Goal: Task Accomplishment & Management: Manage account settings

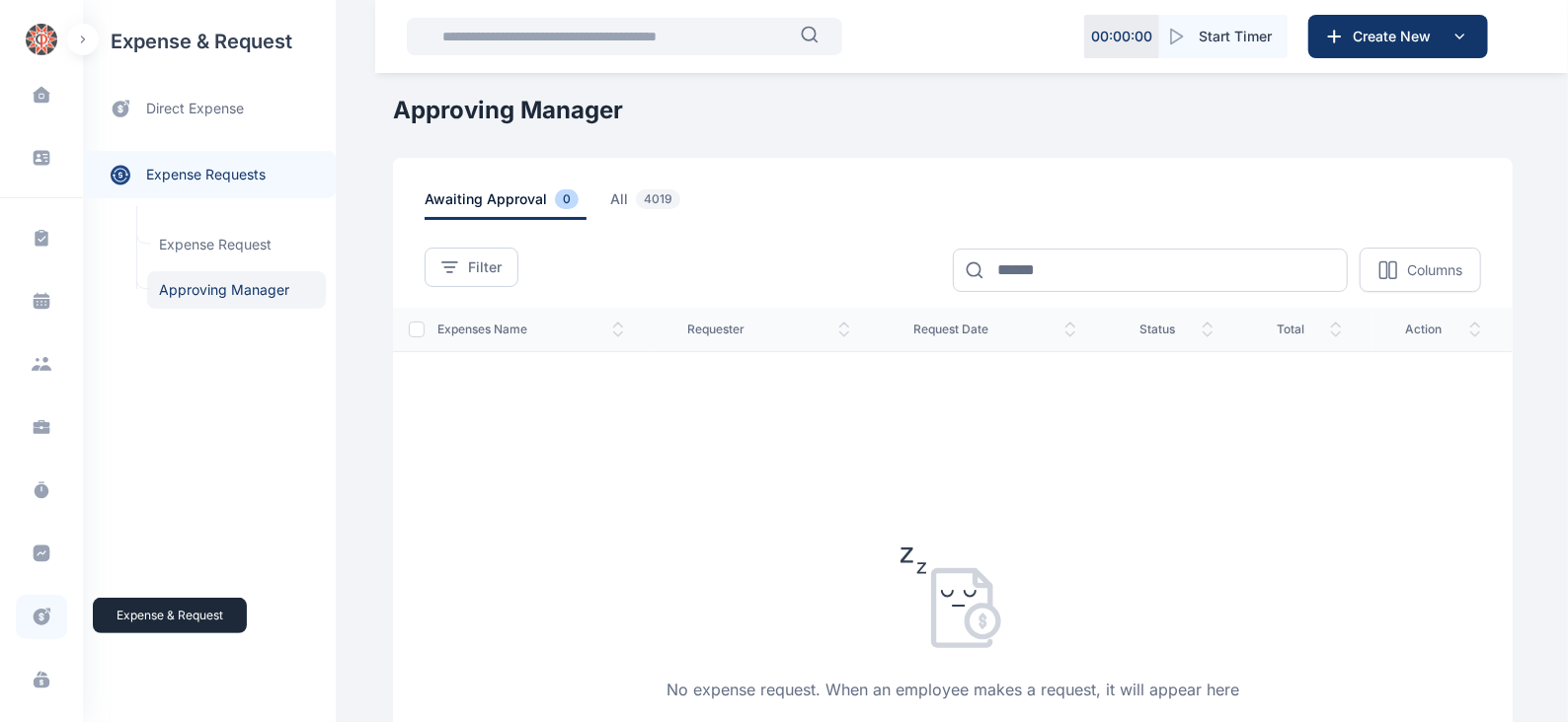
click at [39, 611] on icon at bounding box center [42, 617] width 17 height 17
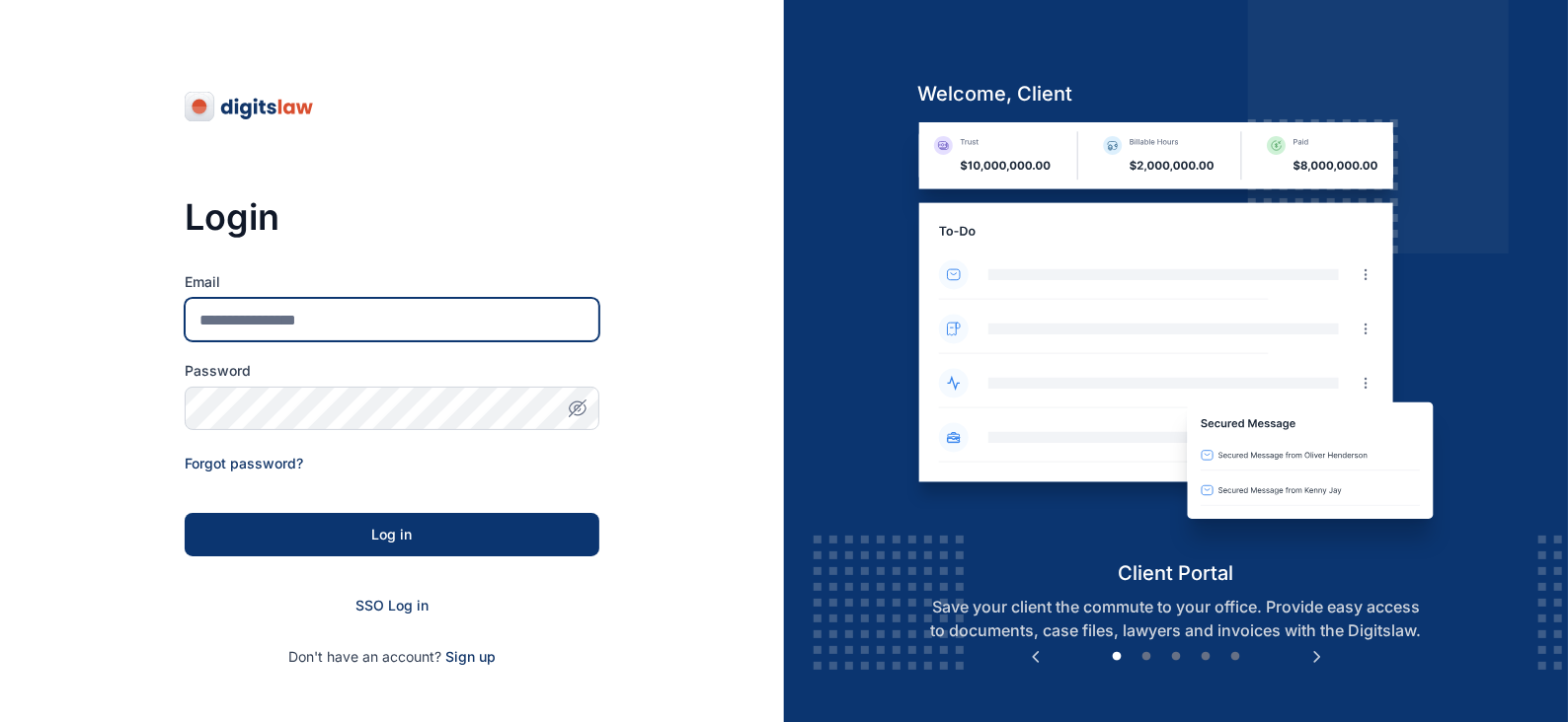
type input "**********"
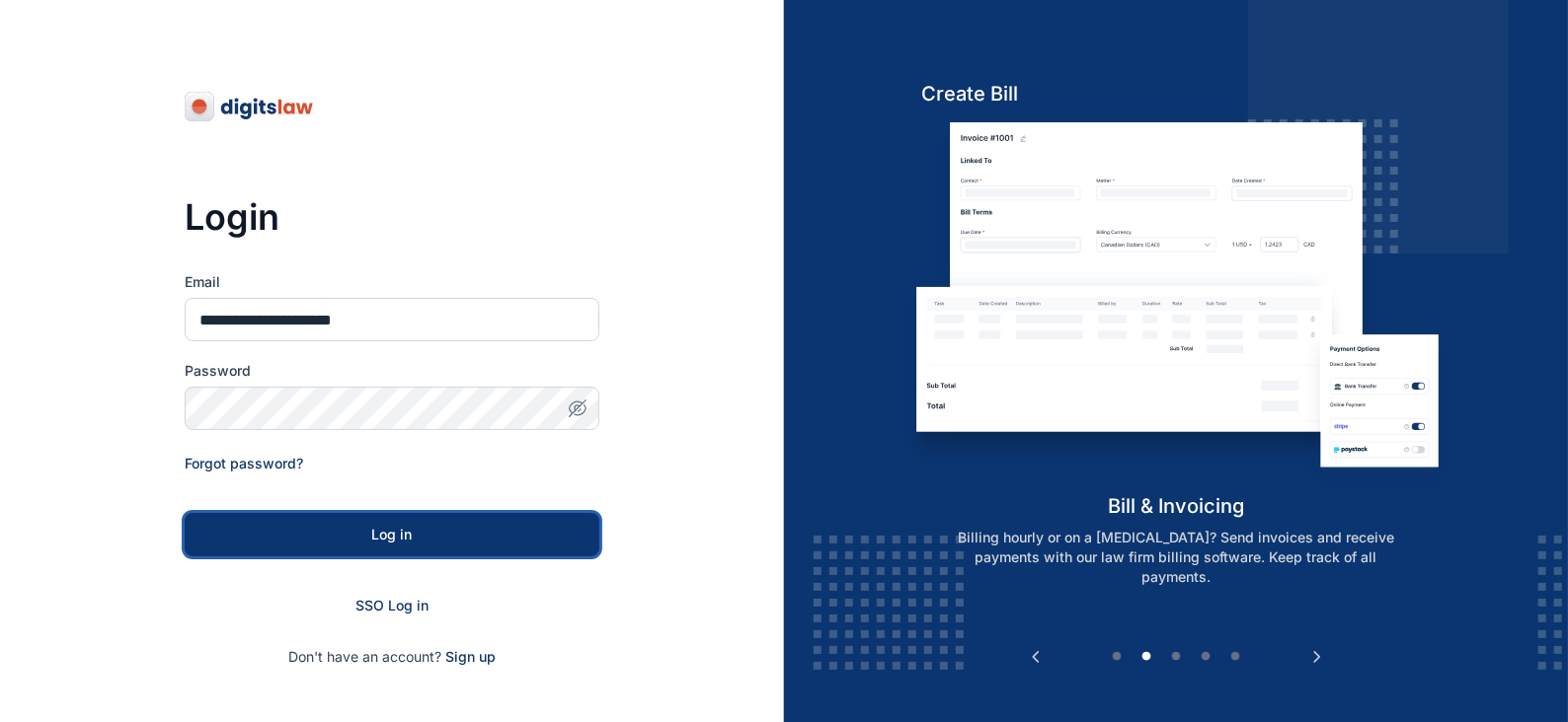
click at [408, 535] on div "Log in" at bounding box center [392, 535] width 351 height 20
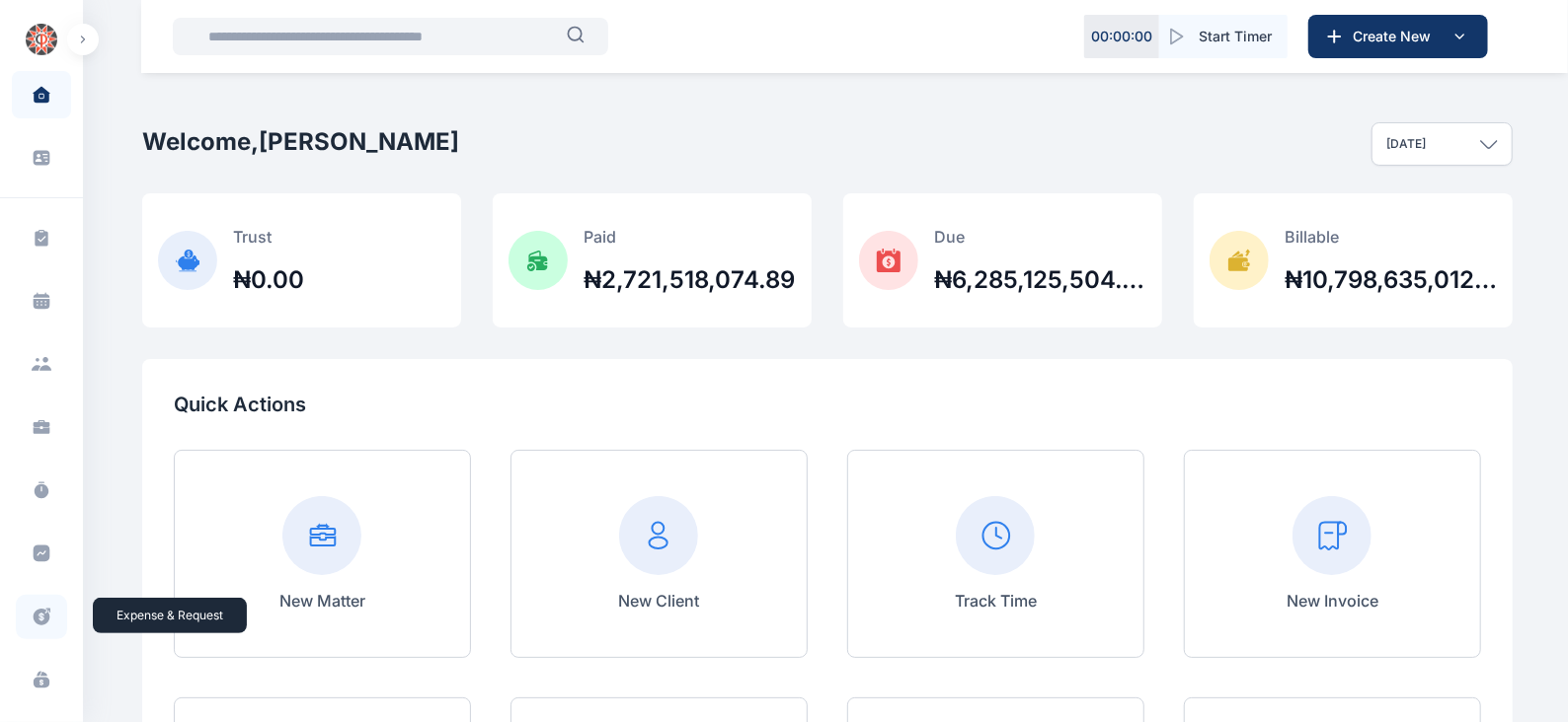
click at [39, 614] on icon at bounding box center [42, 617] width 20 height 21
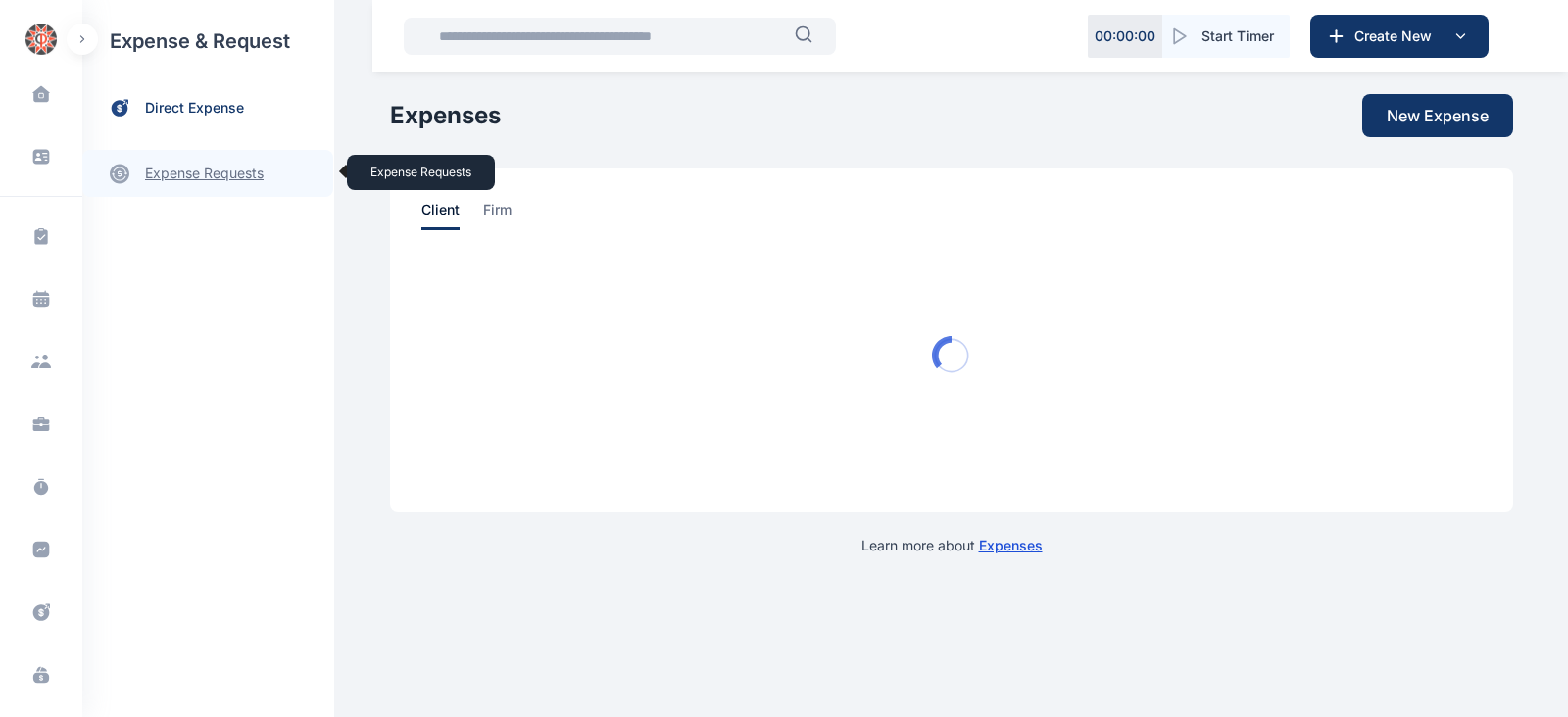
click at [241, 165] on link "expense requests expense requests" at bounding box center [208, 173] width 251 height 47
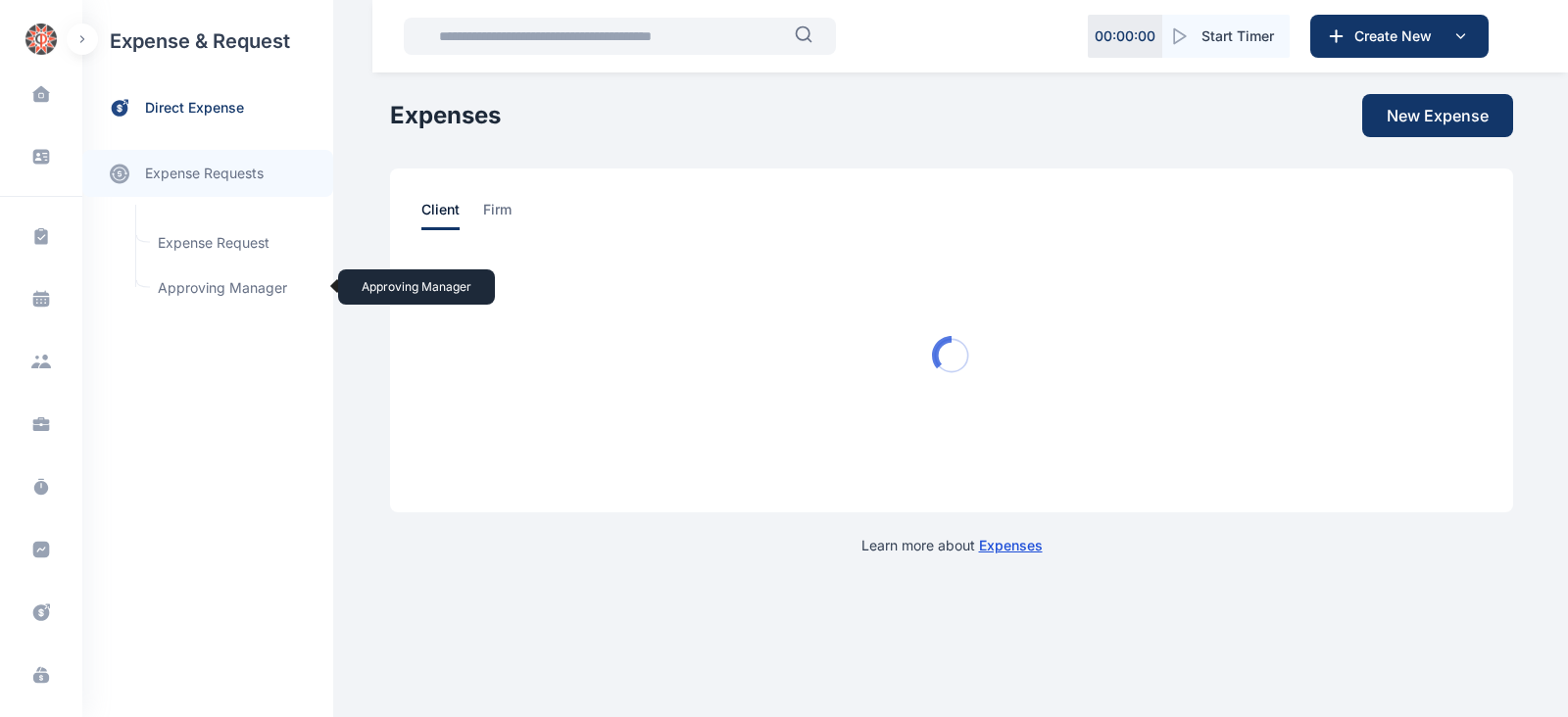
click at [246, 283] on span "Approving Manager Approving Manager" at bounding box center [235, 289] width 177 height 37
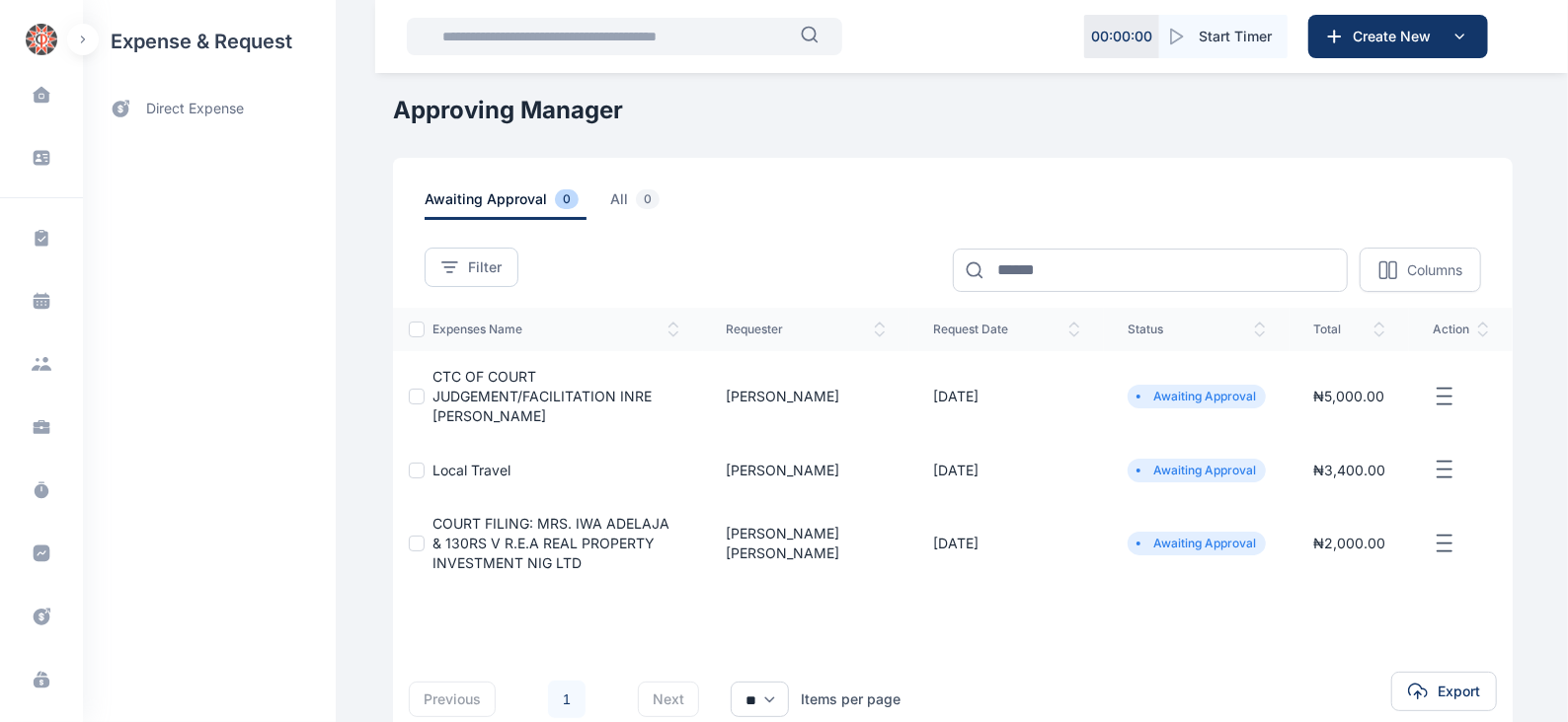
click at [1449, 393] on icon "button" at bounding box center [1444, 397] width 24 height 25
click at [1342, 417] on span "Approve Request" at bounding box center [1345, 420] width 113 height 20
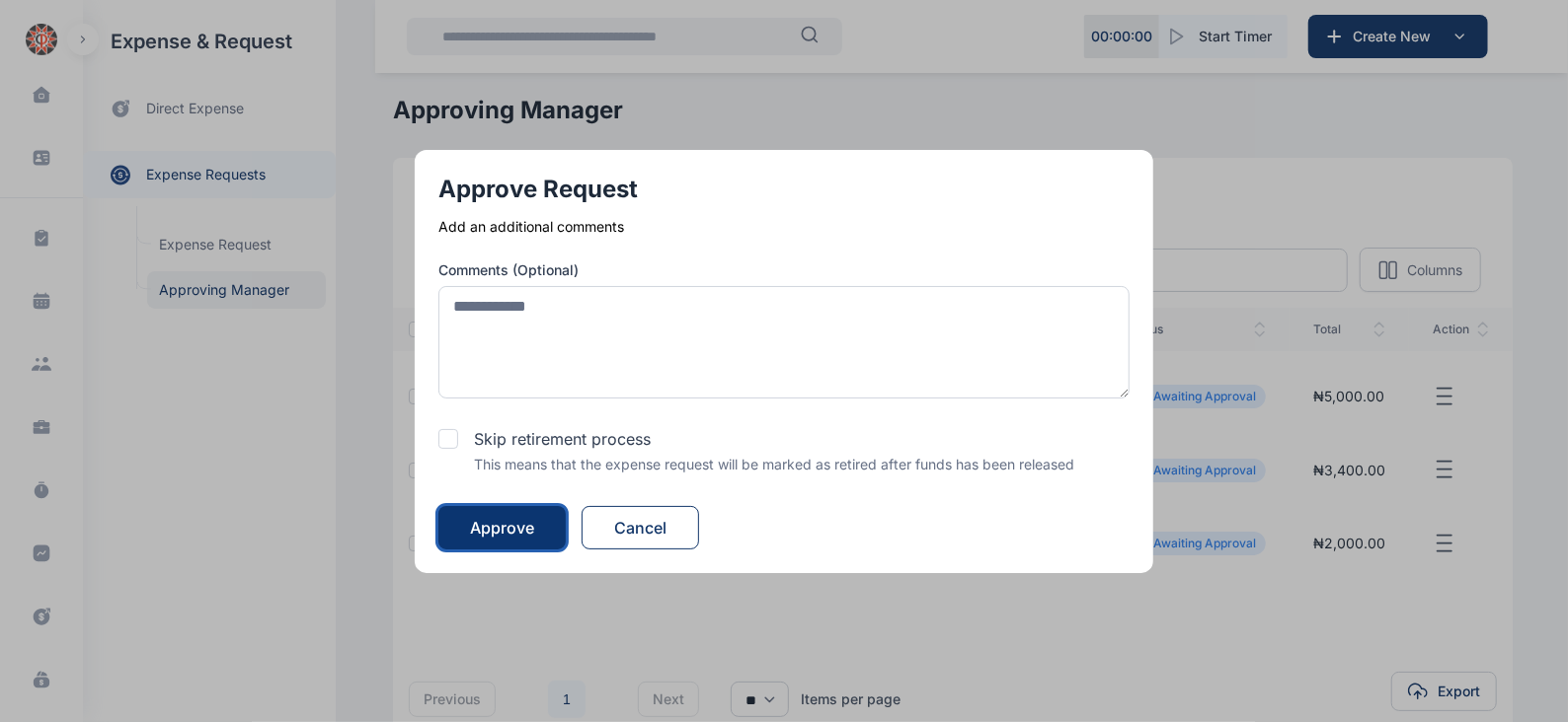
click at [513, 521] on div "Approve" at bounding box center [501, 528] width 65 height 24
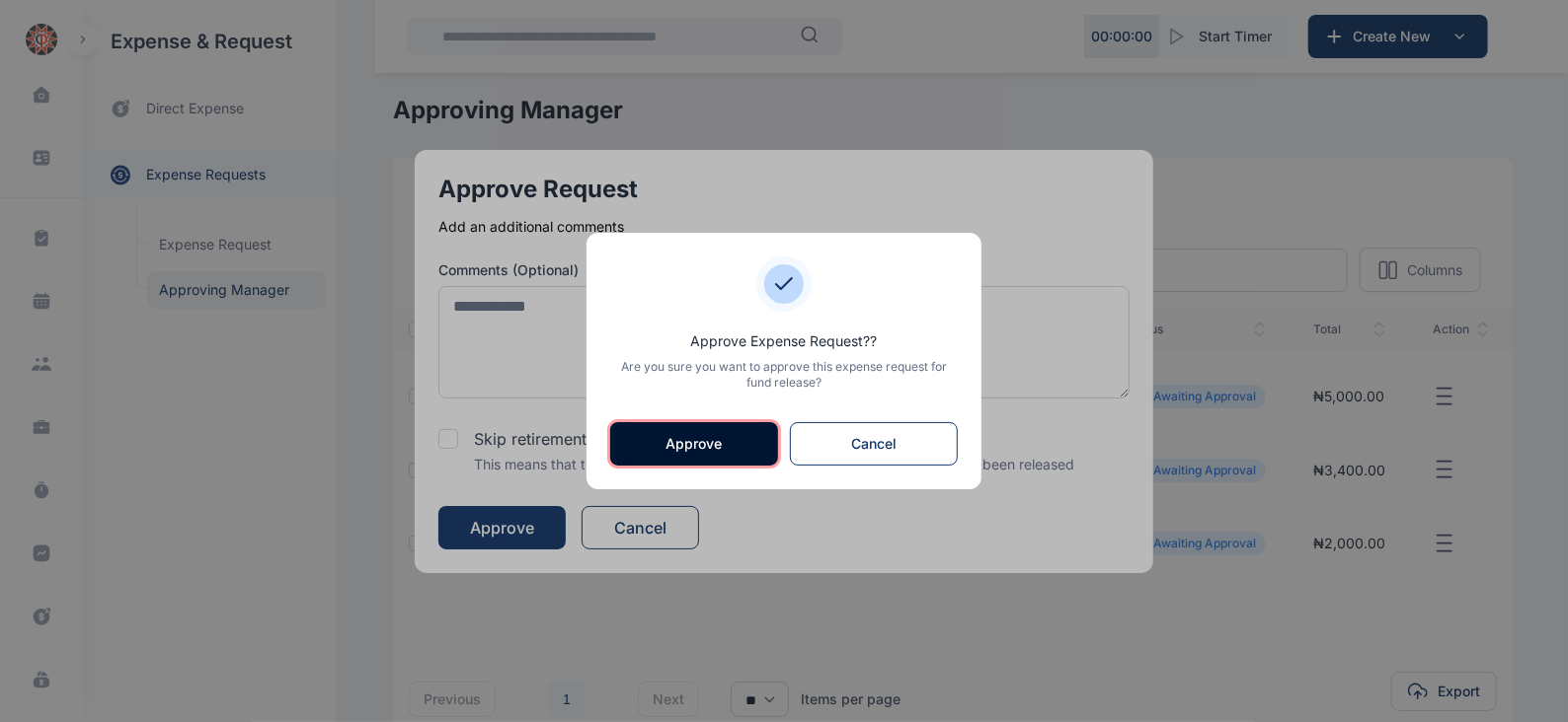
click at [721, 437] on button "Approve" at bounding box center [694, 444] width 168 height 44
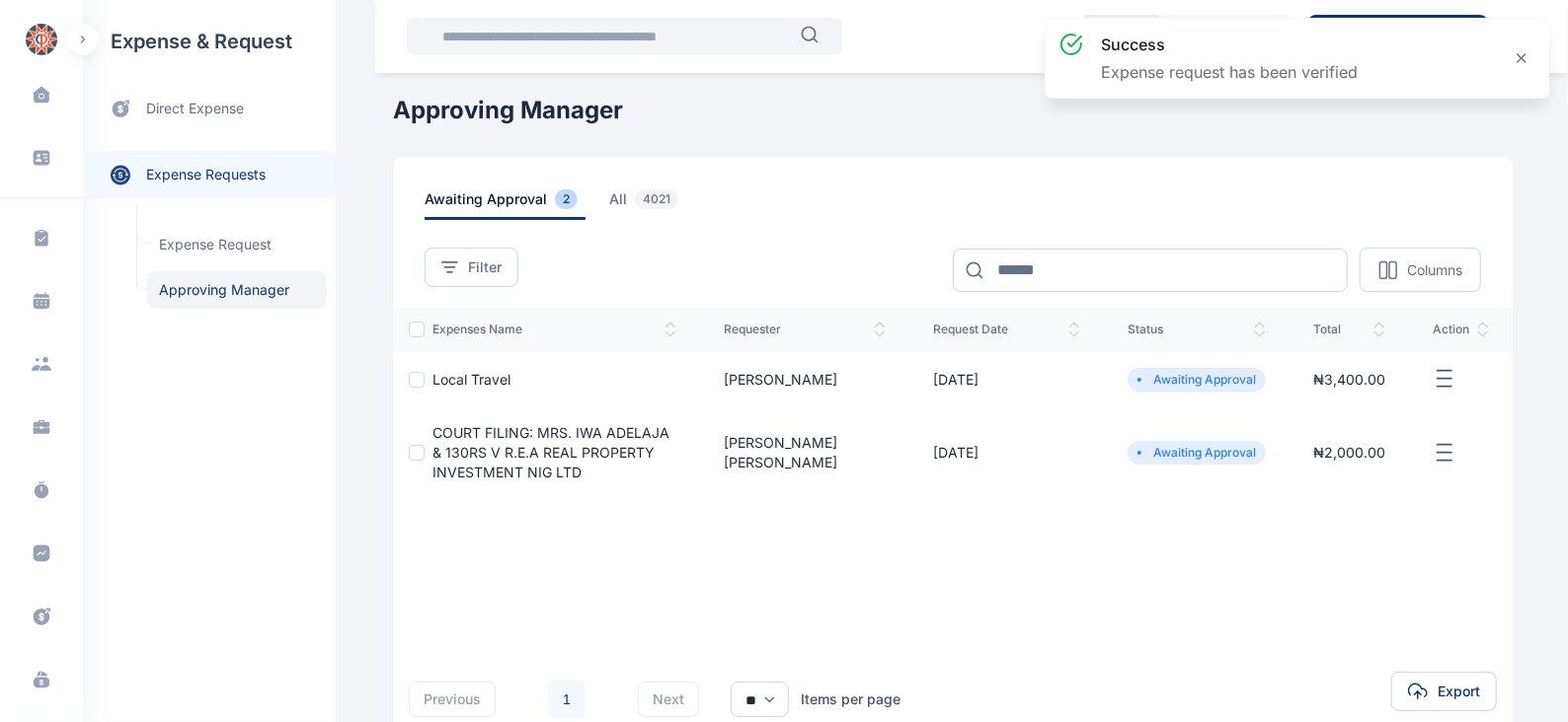
click at [1452, 376] on icon "button" at bounding box center [1444, 379] width 24 height 25
click at [1369, 405] on span "Approve Request" at bounding box center [1345, 402] width 113 height 20
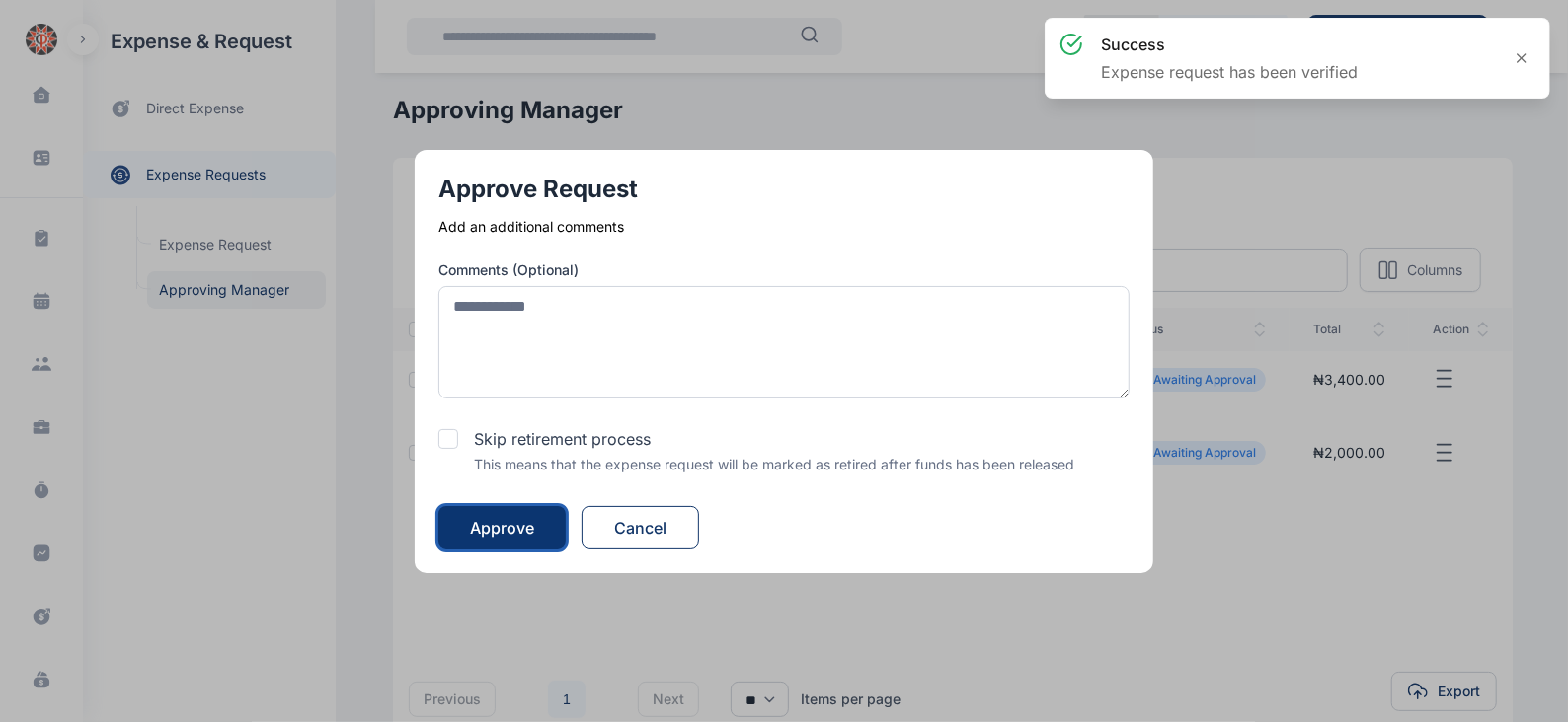
click at [524, 526] on div "Approve" at bounding box center [501, 528] width 65 height 24
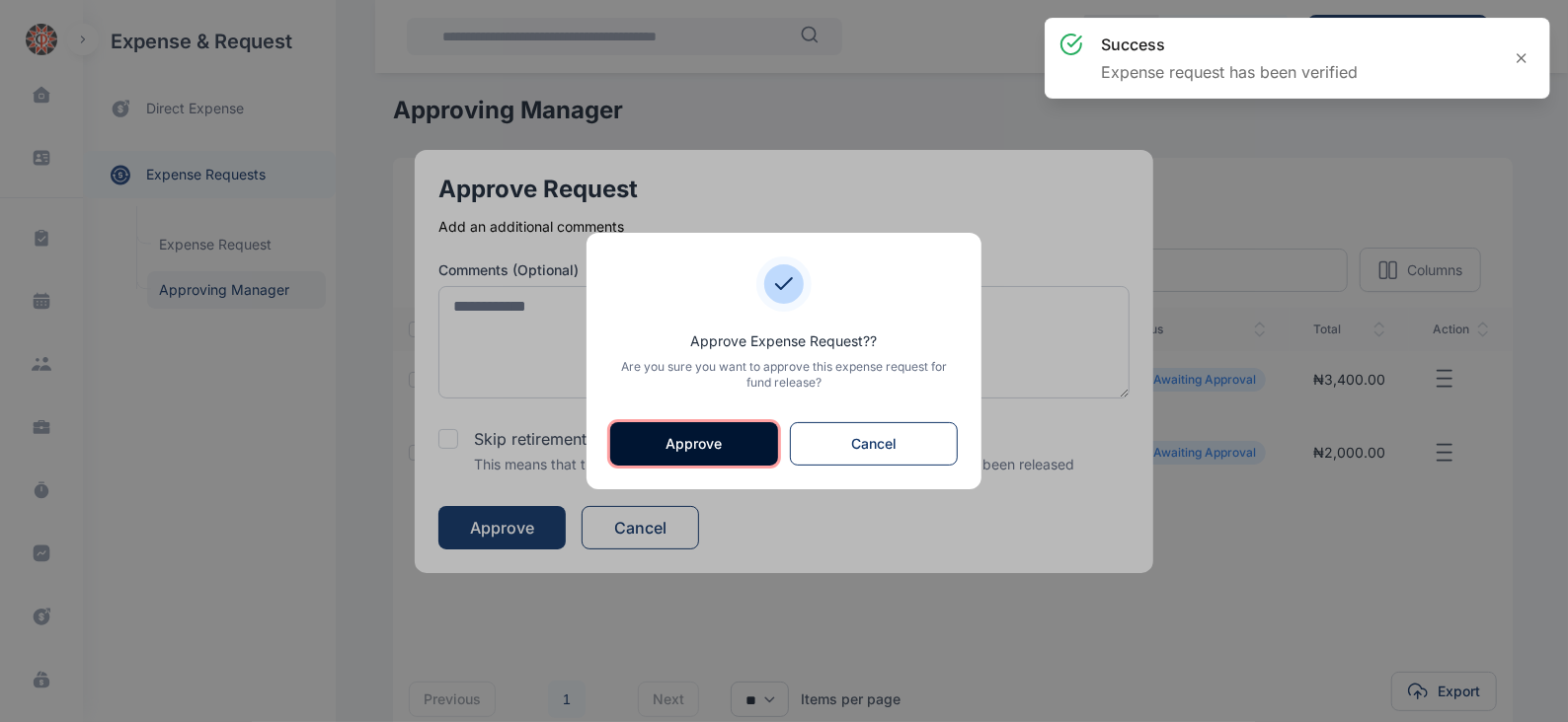
click at [726, 437] on button "Approve" at bounding box center [694, 444] width 168 height 44
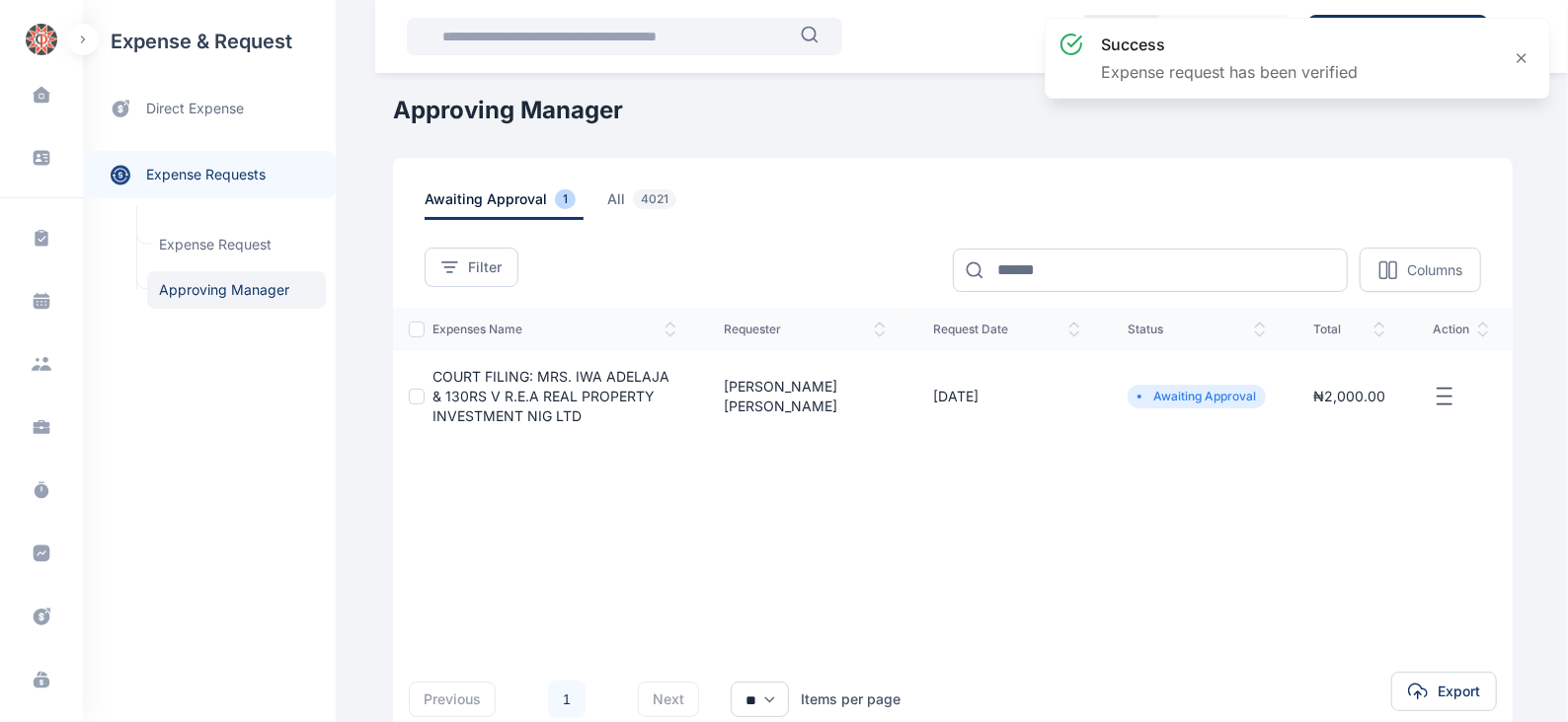
click at [1441, 397] on icon "button" at bounding box center [1444, 397] width 24 height 25
click at [1359, 426] on span "Approve Request" at bounding box center [1345, 420] width 113 height 20
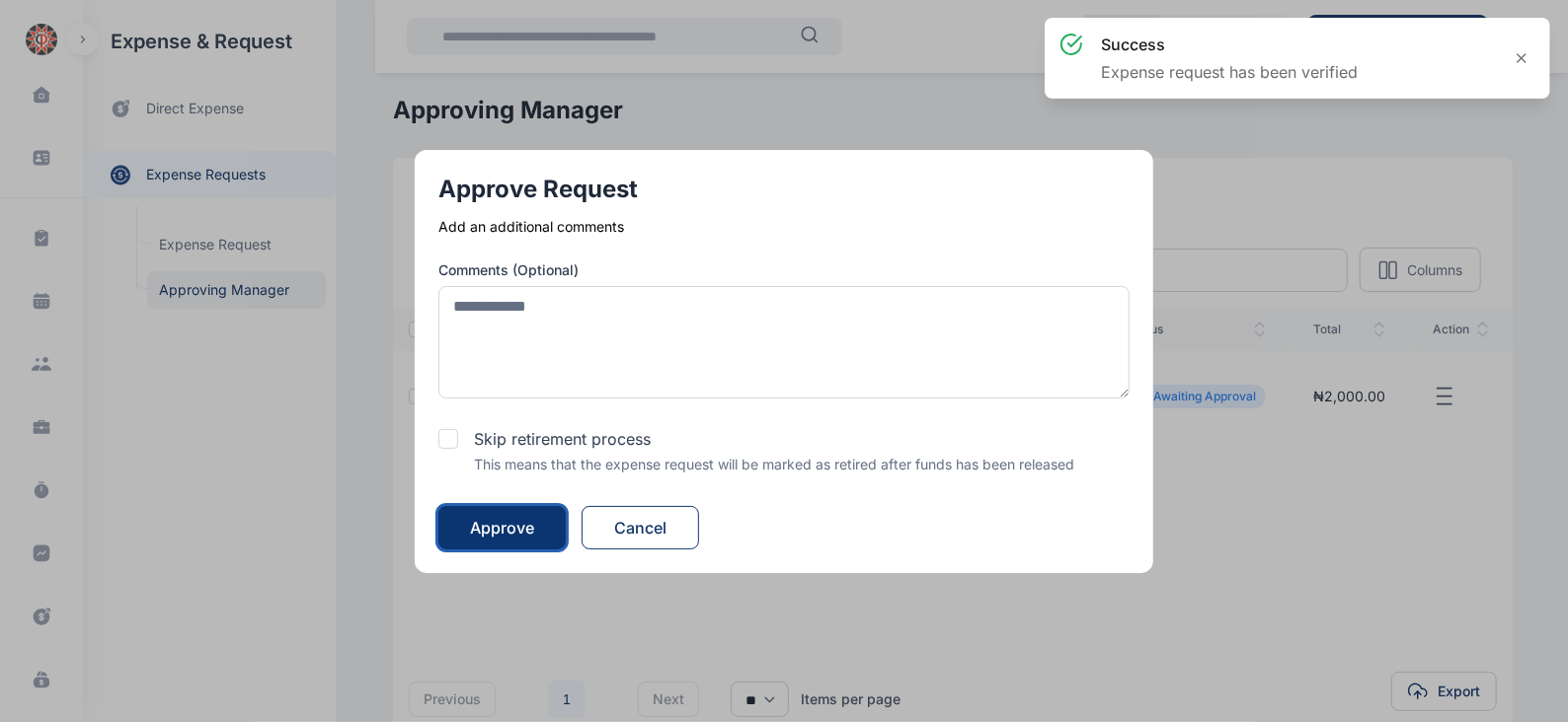
click at [544, 524] on button "Approve" at bounding box center [502, 528] width 127 height 44
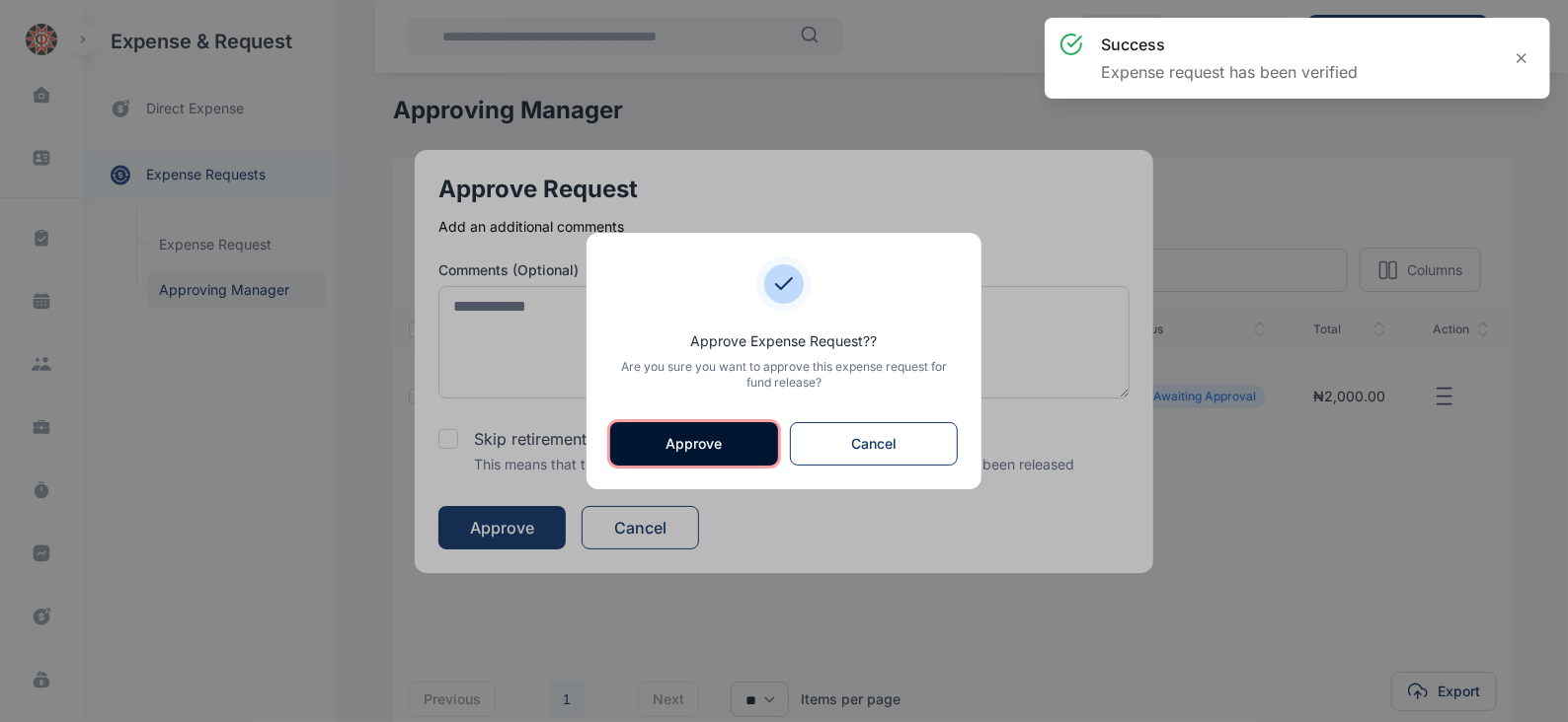
click at [705, 437] on button "Approve" at bounding box center [694, 444] width 168 height 44
